Goal: Task Accomplishment & Management: Manage account settings

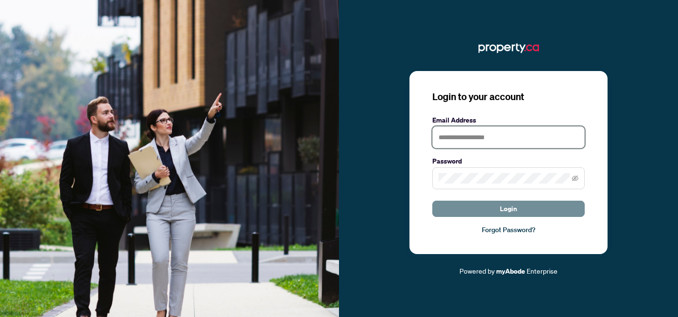
type input "**********"
click at [512, 207] on span "Login" at bounding box center [508, 208] width 17 height 15
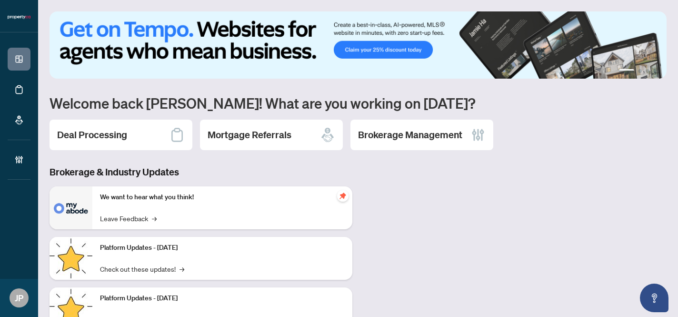
click at [156, 139] on div "Deal Processing" at bounding box center [121, 135] width 143 height 30
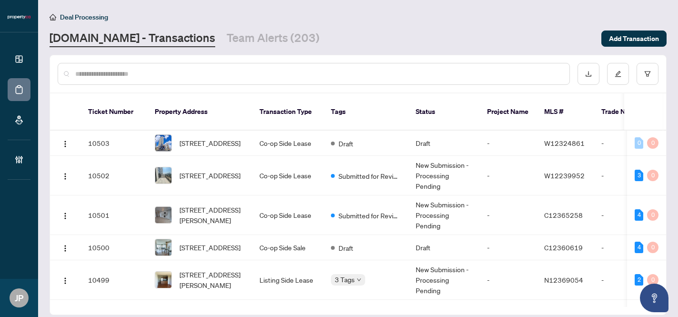
click at [128, 70] on input "text" at bounding box center [318, 74] width 487 height 10
paste input "*********"
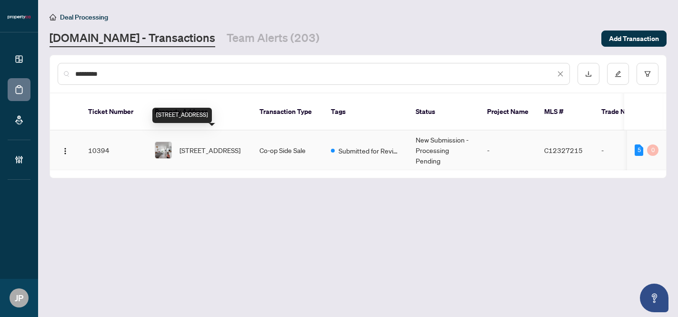
type input "*********"
click at [191, 145] on span "[STREET_ADDRESS]" at bounding box center [210, 150] width 61 height 10
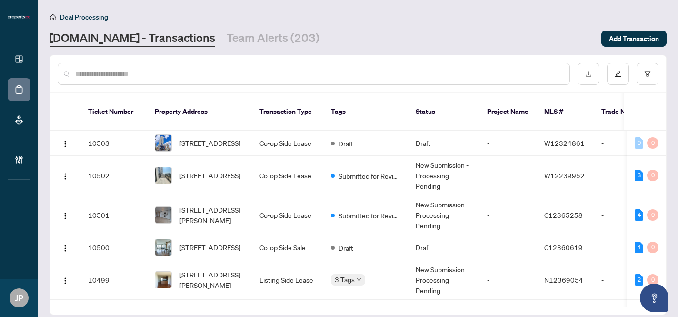
click at [209, 70] on input "text" at bounding box center [318, 74] width 487 height 10
paste input "*********"
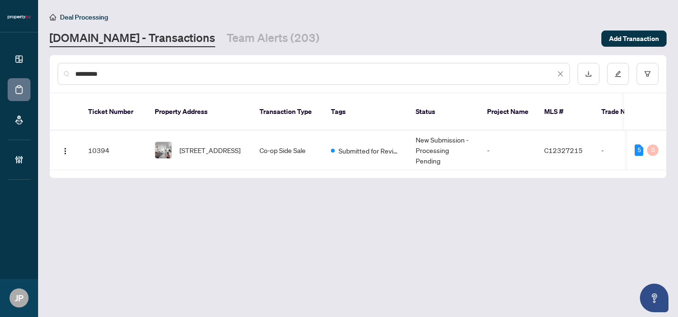
type input "*********"
click at [208, 145] on span "[STREET_ADDRESS]" at bounding box center [210, 150] width 61 height 10
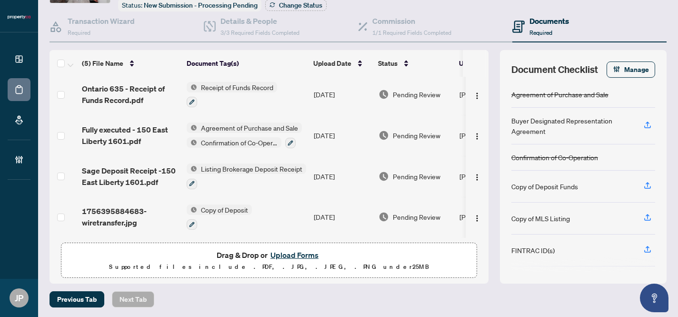
scroll to position [70, 0]
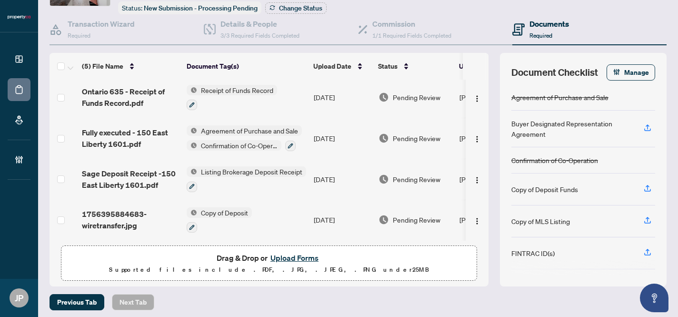
click at [293, 252] on button "Upload Forms" at bounding box center [295, 258] width 54 height 12
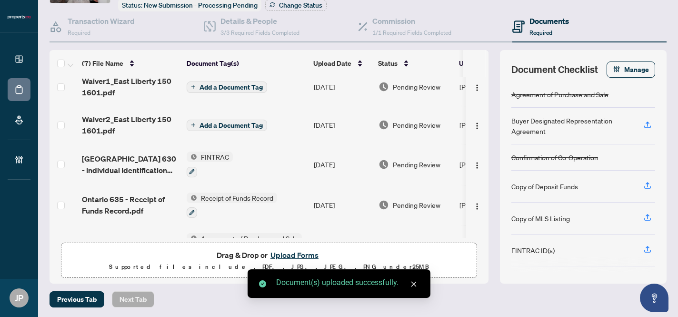
scroll to position [0, 0]
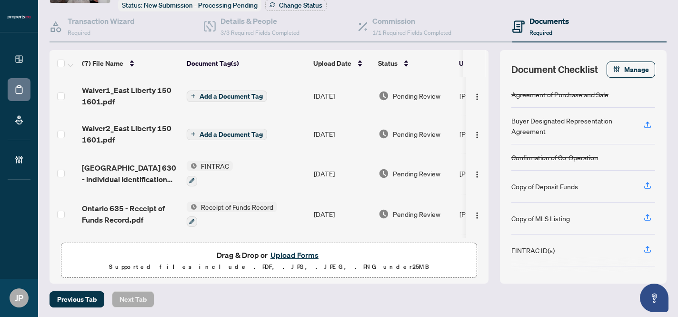
click at [214, 95] on span "Add a Document Tag" at bounding box center [231, 96] width 63 height 7
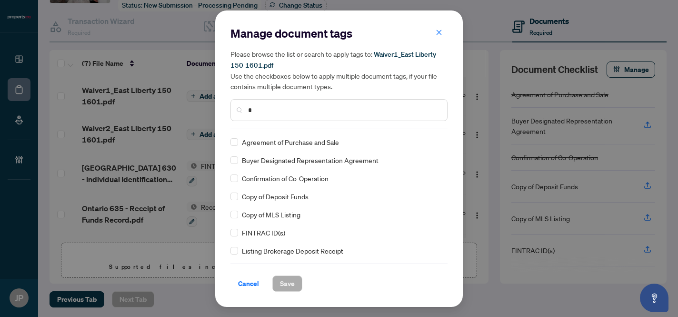
click at [268, 113] on input "*" at bounding box center [343, 110] width 191 height 10
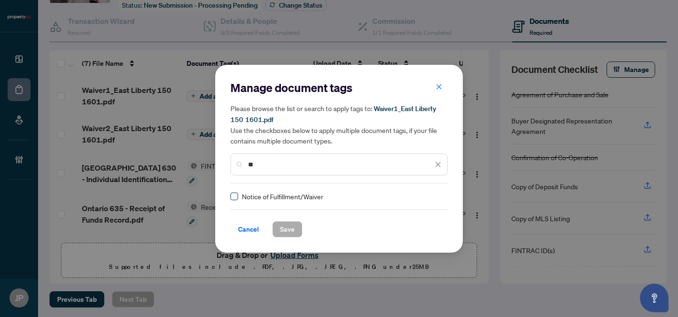
type input "**"
click at [281, 225] on span "Save" at bounding box center [287, 228] width 15 height 15
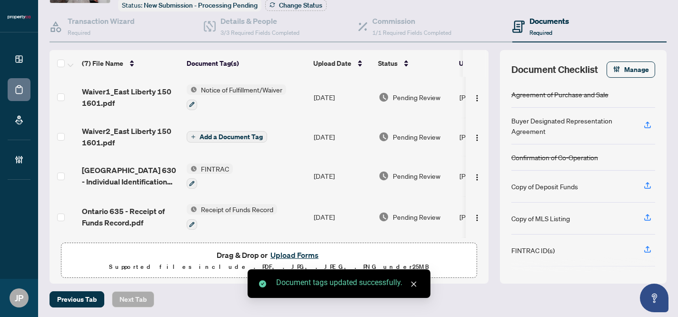
click at [235, 134] on span "Add a Document Tag" at bounding box center [231, 136] width 63 height 7
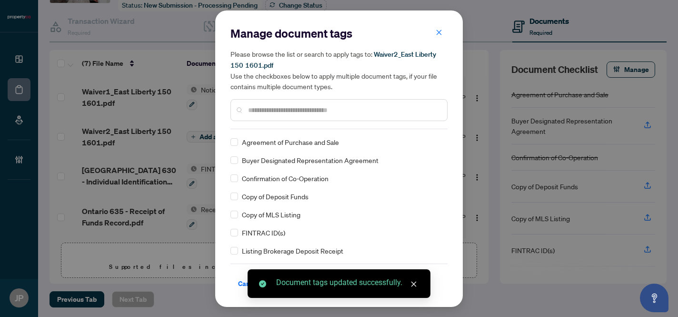
click at [257, 125] on div "Manage document tags Please browse the list or search to apply tags to: Waiver2…" at bounding box center [339, 77] width 217 height 103
click at [265, 113] on input "*" at bounding box center [343, 110] width 191 height 10
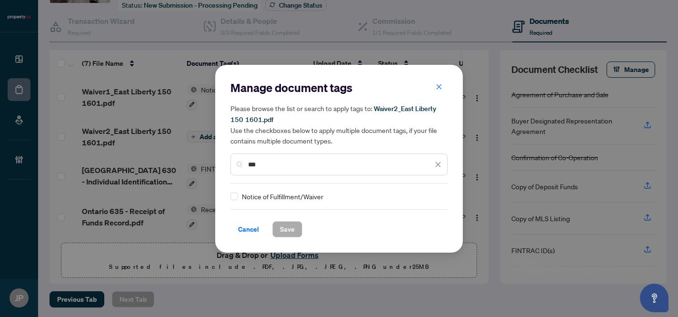
type input "***"
click at [253, 195] on span "Notice of Fulfillment/Waiver" at bounding box center [282, 196] width 81 height 10
click at [286, 227] on span "Save" at bounding box center [287, 228] width 15 height 15
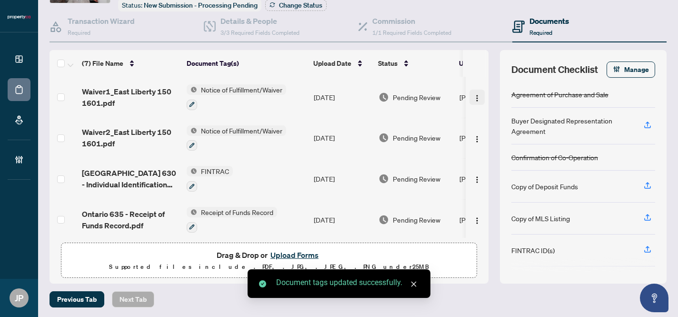
click at [473, 94] on img "button" at bounding box center [477, 98] width 8 height 8
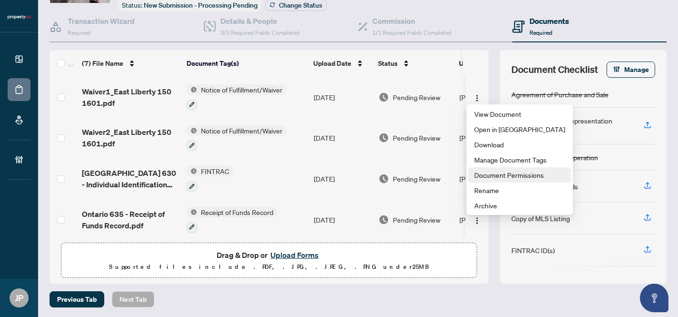
click at [512, 178] on span "Document Permissions" at bounding box center [519, 175] width 91 height 10
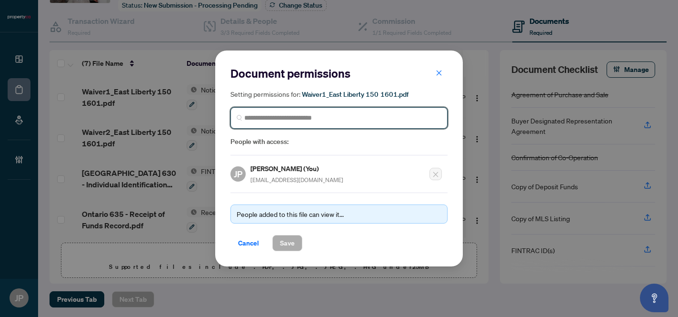
click at [335, 114] on input "search" at bounding box center [342, 118] width 197 height 10
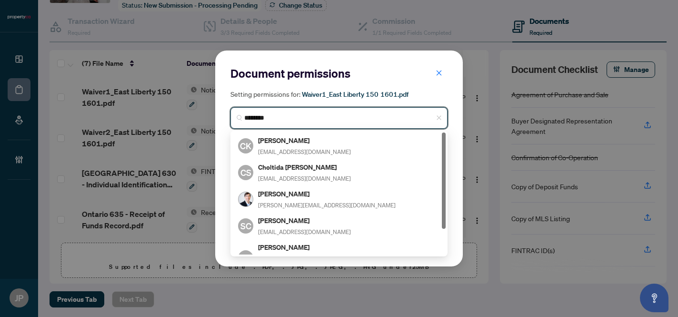
type input "*********"
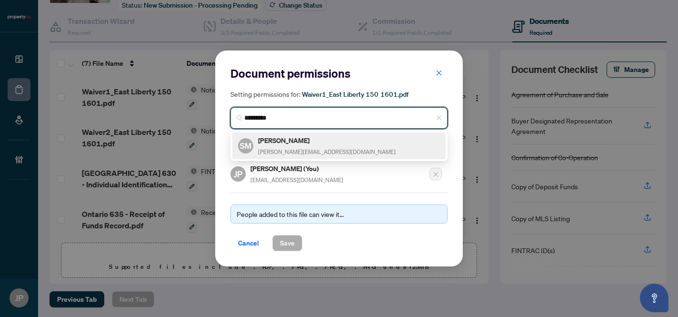
click at [303, 138] on div "SM Sean Miller sean@condos.ca" at bounding box center [339, 146] width 202 height 22
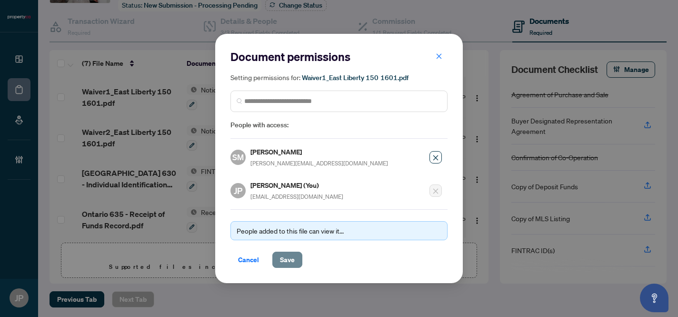
drag, startPoint x: 289, startPoint y: 257, endPoint x: 288, endPoint y: 264, distance: 7.3
click at [290, 257] on span "Save" at bounding box center [287, 259] width 15 height 15
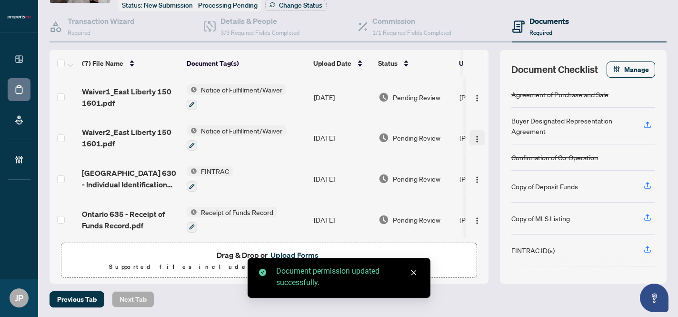
click at [479, 136] on button "button" at bounding box center [477, 137] width 15 height 15
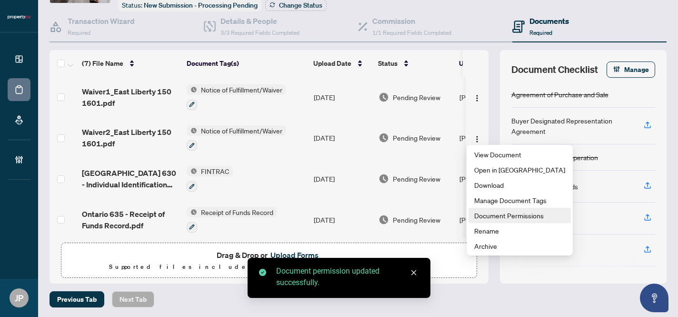
click at [489, 216] on span "Document Permissions" at bounding box center [519, 215] width 91 height 10
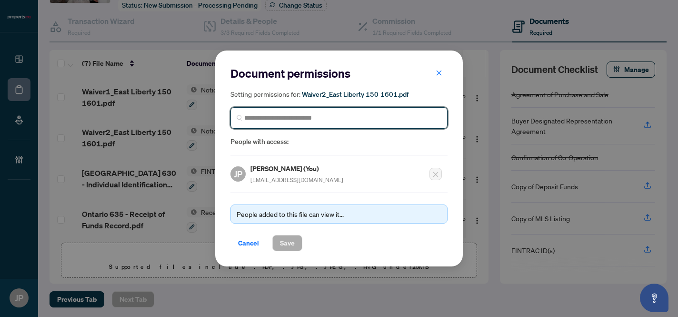
click at [281, 120] on input "search" at bounding box center [342, 118] width 197 height 10
type input "*********"
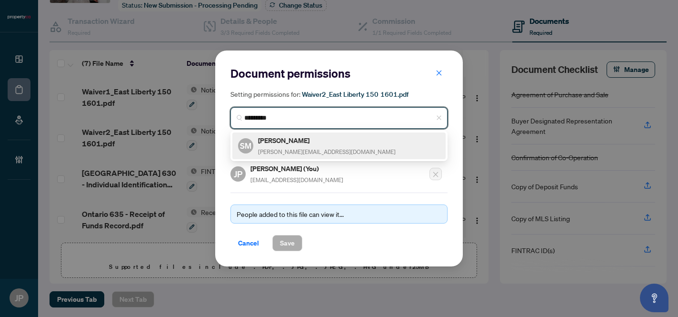
click at [277, 132] on div "SM Sean Miller sean@condos.ca" at bounding box center [338, 145] width 213 height 27
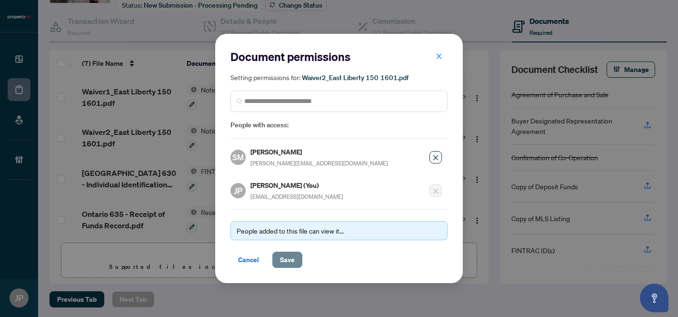
click at [287, 263] on span "Save" at bounding box center [287, 259] width 15 height 15
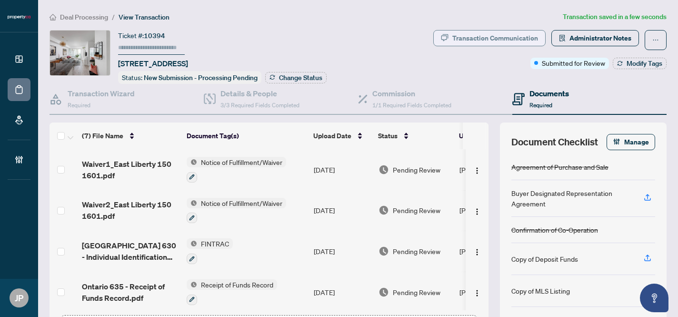
click at [464, 38] on div "Transaction Communication" at bounding box center [496, 37] width 86 height 15
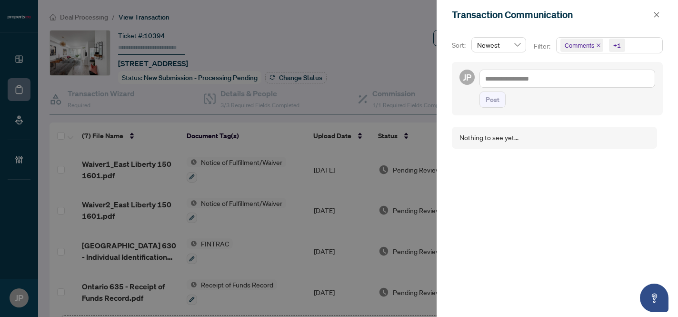
click at [354, 8] on div at bounding box center [339, 158] width 678 height 317
click at [660, 14] on icon "close" at bounding box center [657, 14] width 7 height 7
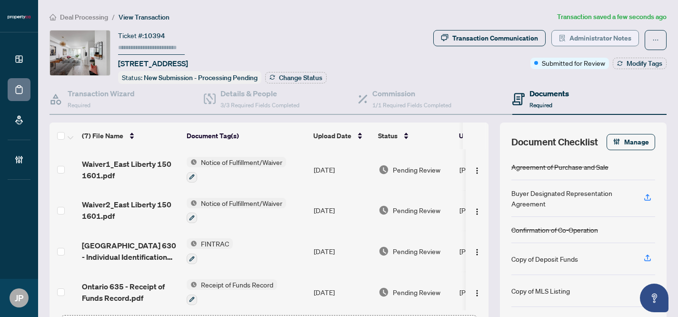
click at [571, 37] on span "Administrator Notes" at bounding box center [601, 37] width 62 height 15
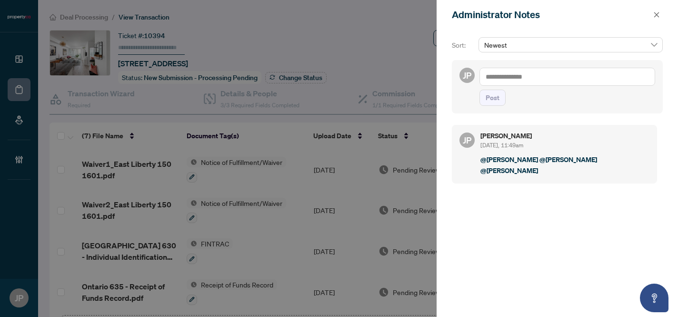
drag, startPoint x: 253, startPoint y: 30, endPoint x: 279, endPoint y: 38, distance: 26.8
click at [253, 30] on div at bounding box center [339, 158] width 678 height 317
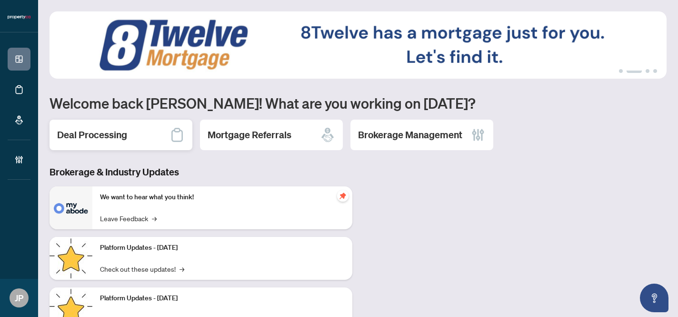
click at [147, 133] on div "Deal Processing" at bounding box center [121, 135] width 143 height 30
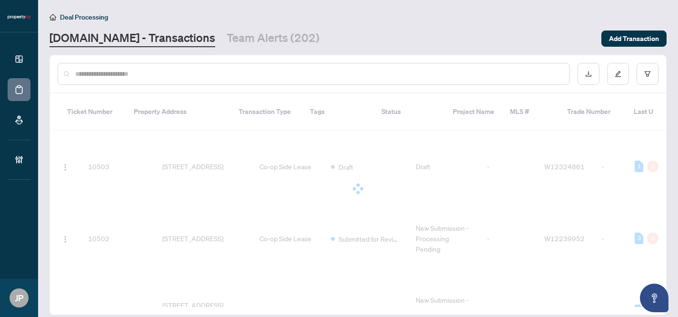
click at [133, 75] on input "text" at bounding box center [318, 74] width 487 height 10
paste input "*********"
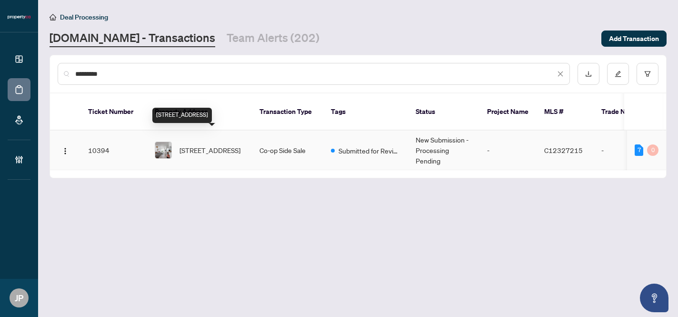
type input "*********"
click at [227, 145] on span "[STREET_ADDRESS]" at bounding box center [210, 150] width 61 height 10
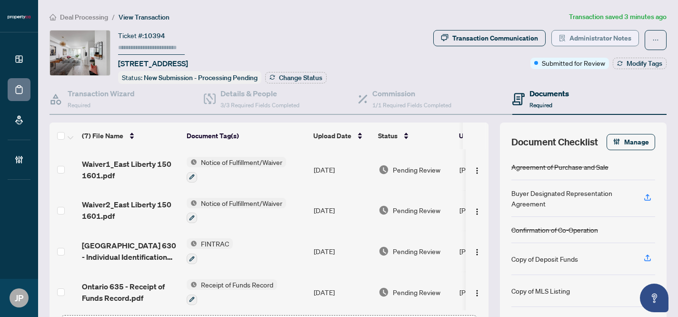
click at [610, 35] on span "Administrator Notes" at bounding box center [601, 37] width 62 height 15
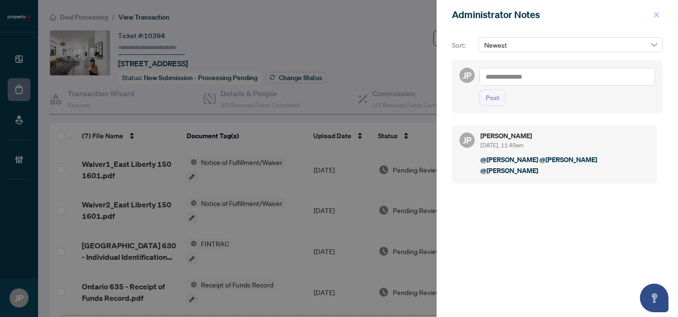
click at [658, 12] on icon "close" at bounding box center [657, 14] width 7 height 7
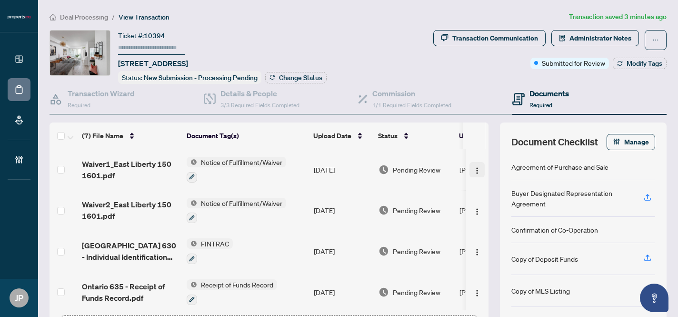
click at [478, 167] on img "button" at bounding box center [477, 171] width 8 height 8
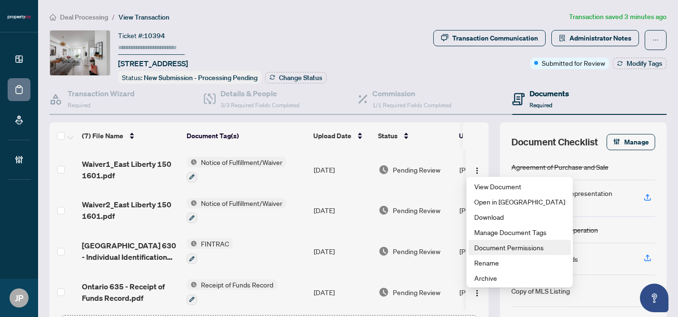
click at [493, 244] on span "Document Permissions" at bounding box center [519, 247] width 91 height 10
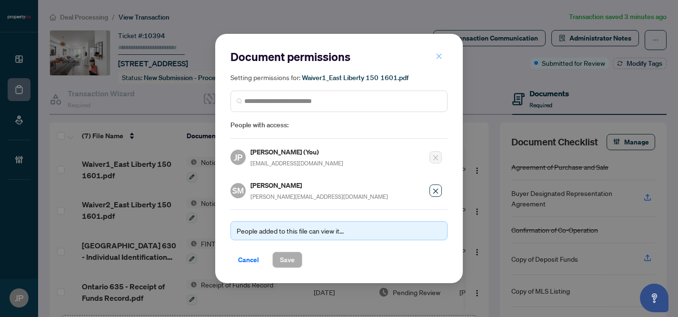
click at [439, 55] on icon "close" at bounding box center [439, 56] width 7 height 7
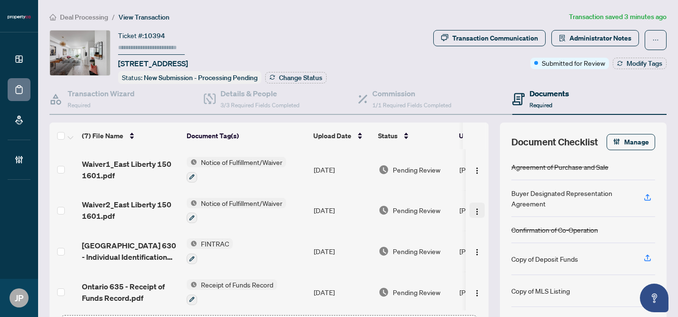
click at [474, 208] on img "button" at bounding box center [477, 212] width 8 height 8
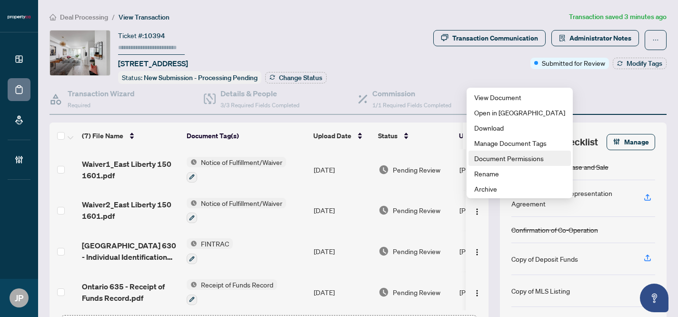
click at [495, 159] on span "Document Permissions" at bounding box center [519, 158] width 91 height 10
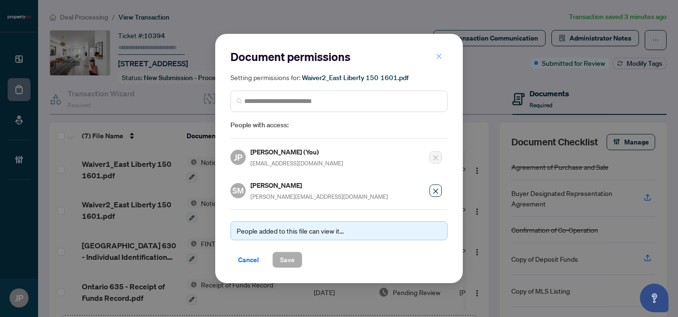
click at [440, 59] on icon "close" at bounding box center [439, 56] width 7 height 7
